Goal: Check status: Check status

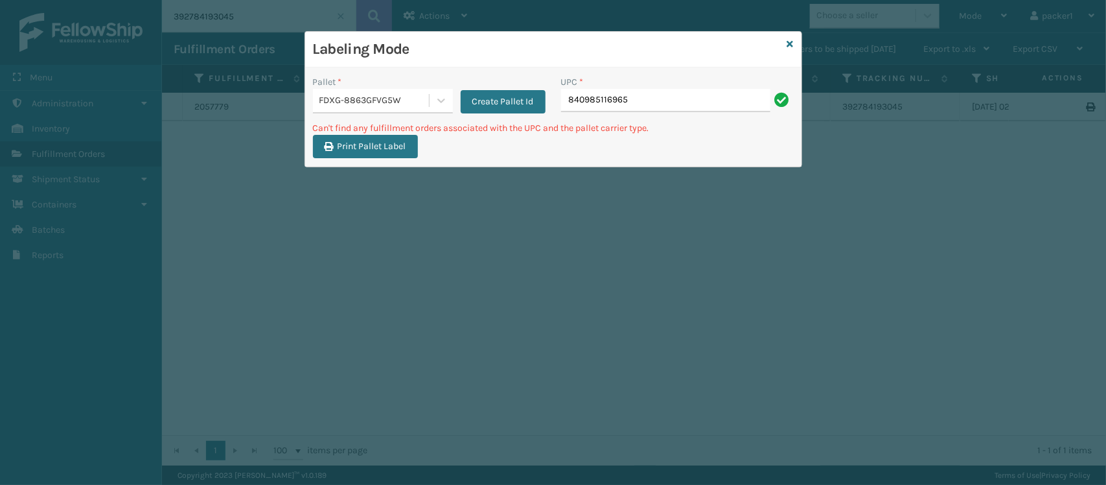
click at [413, 104] on div "FDXG-8863GFVG5W" at bounding box center [374, 101] width 111 height 14
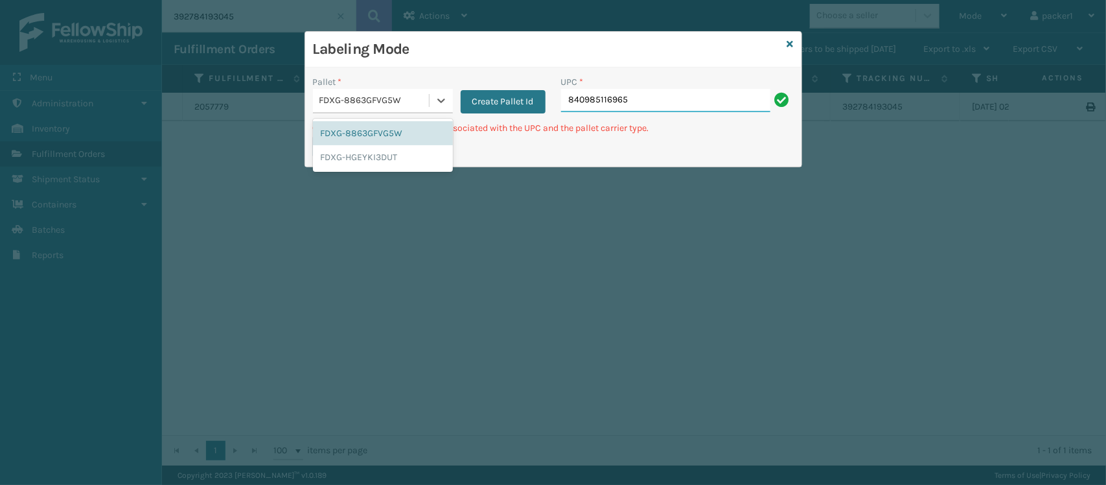
click at [664, 94] on input "840985116965" at bounding box center [665, 100] width 209 height 23
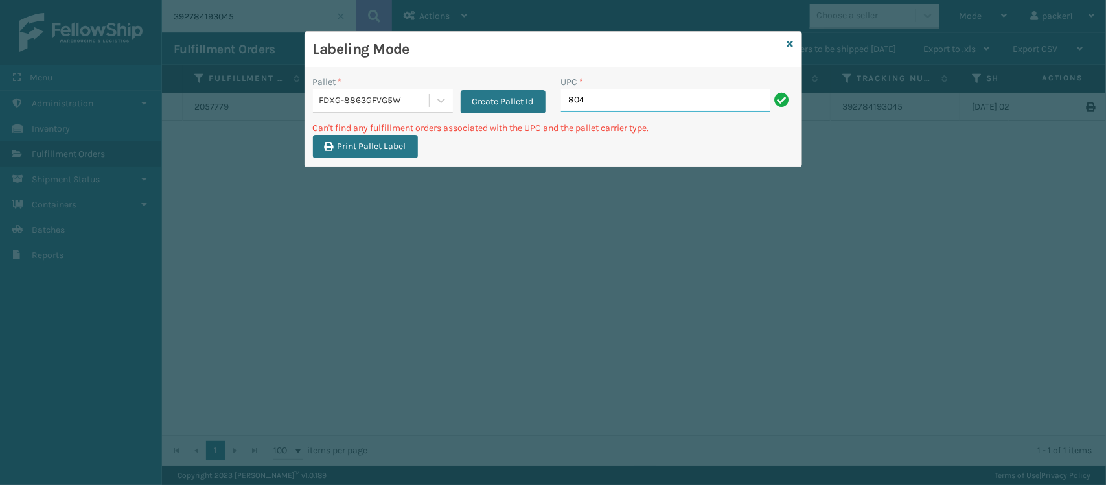
click at [664, 94] on input "804" at bounding box center [665, 100] width 209 height 23
type input "804879477570"
click at [664, 94] on input "804879477570" at bounding box center [665, 100] width 209 height 23
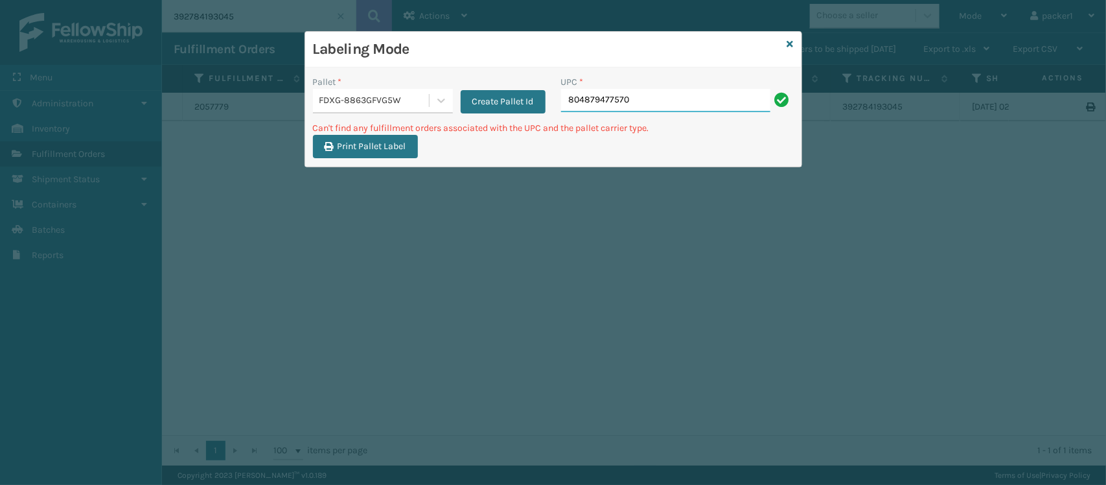
click at [664, 94] on input "804879477570" at bounding box center [665, 100] width 209 height 23
type input "8"
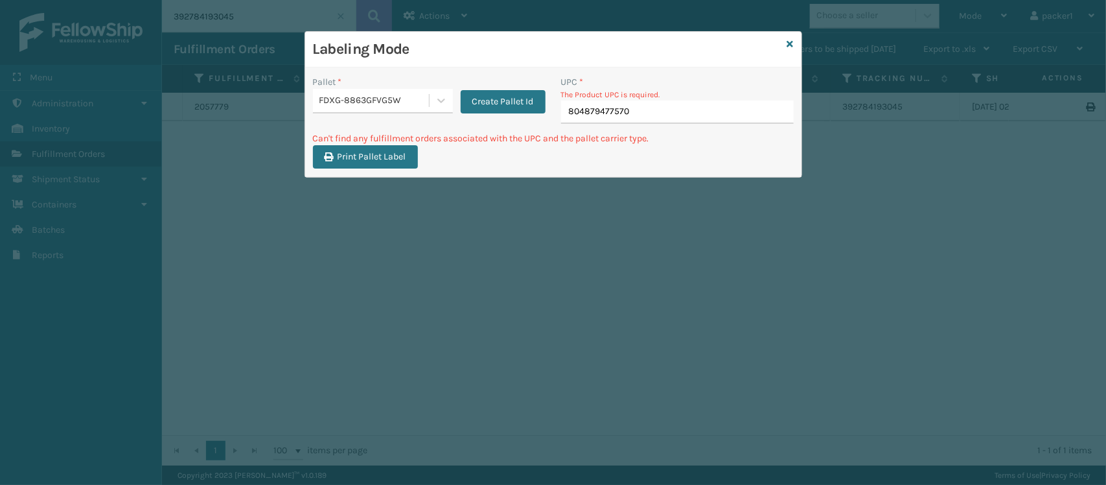
type input "804879477570"
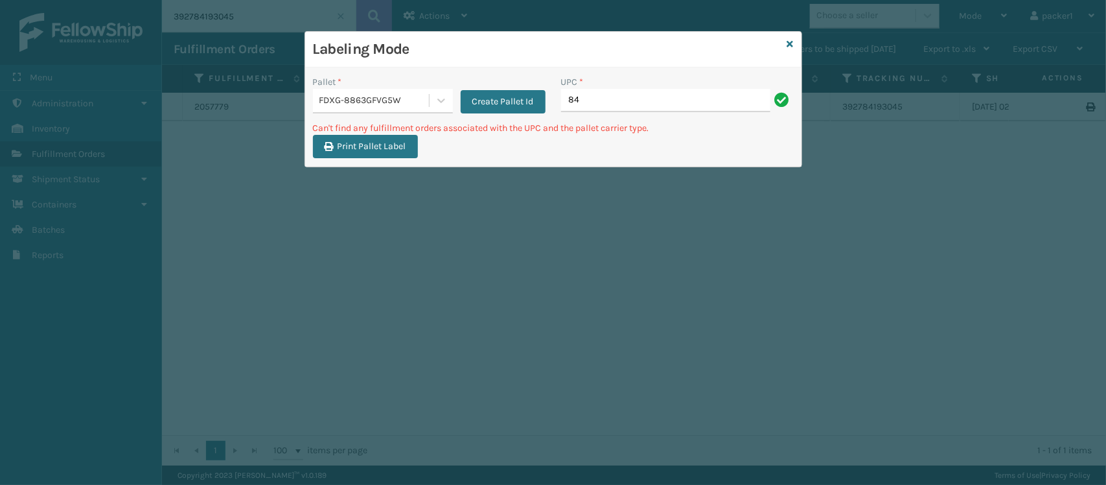
type input "8"
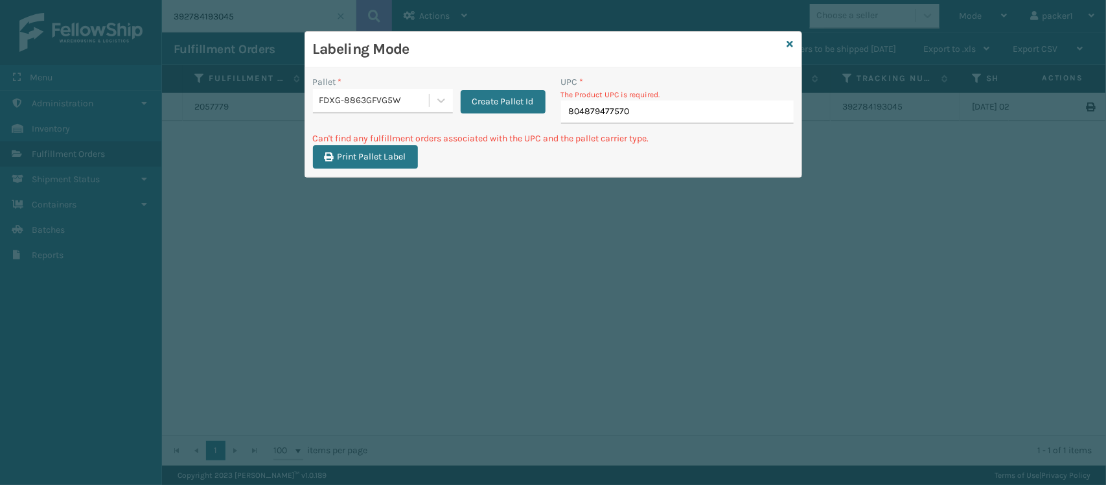
type input "804879477570"
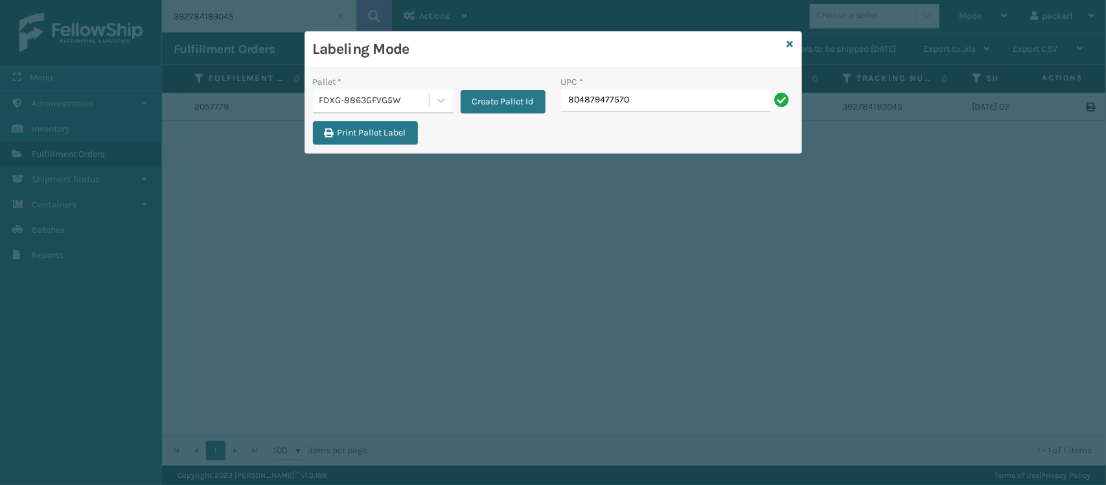
type input "804879477570"
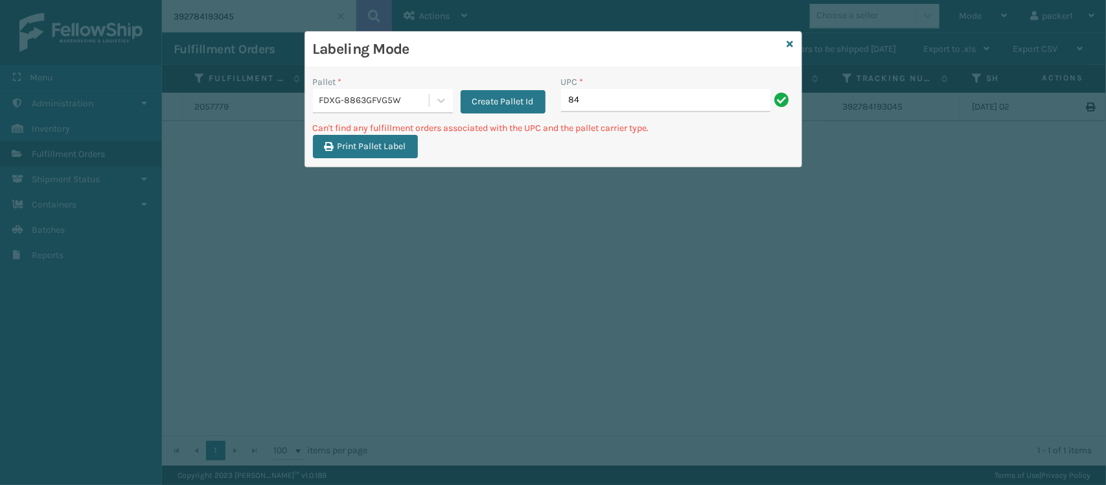
type input "8"
type input "804879477570"
type input "8"
type input "804879477570"
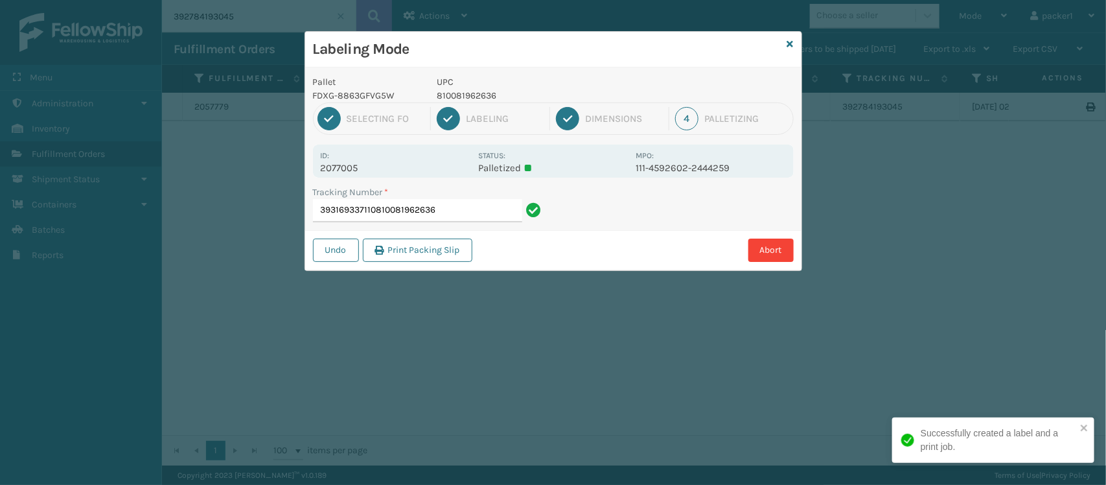
type input "393169337110810081962636"
type input "393170825022810081962636"
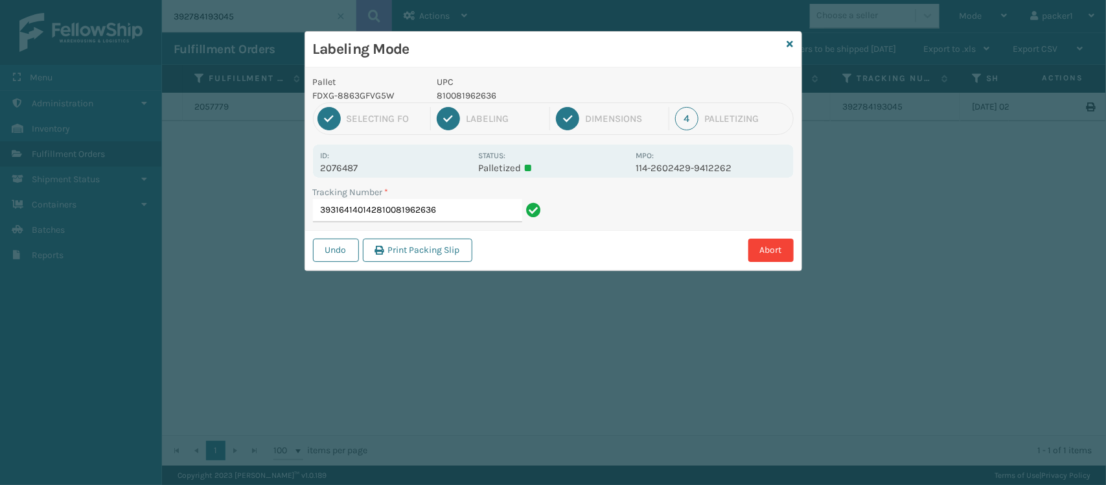
type input "393164140142810081962636"
type input "393173638666810081962636"
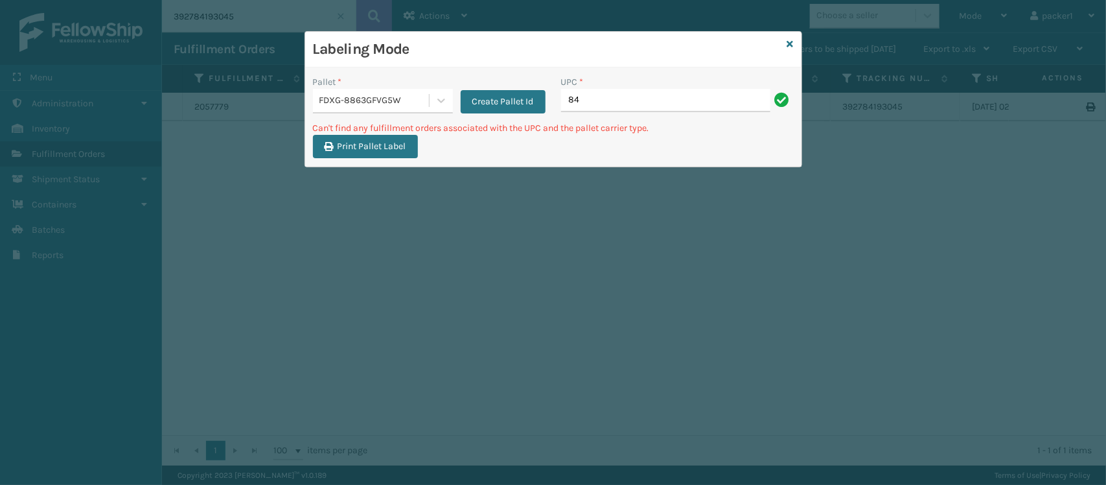
type input "8"
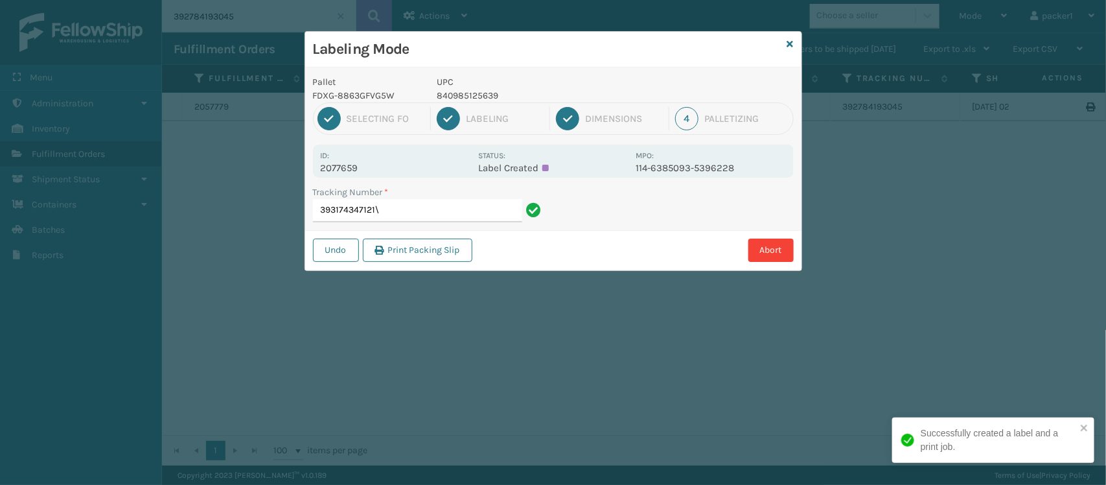
type input "393174347121"
